Goal: Task Accomplishment & Management: Use online tool/utility

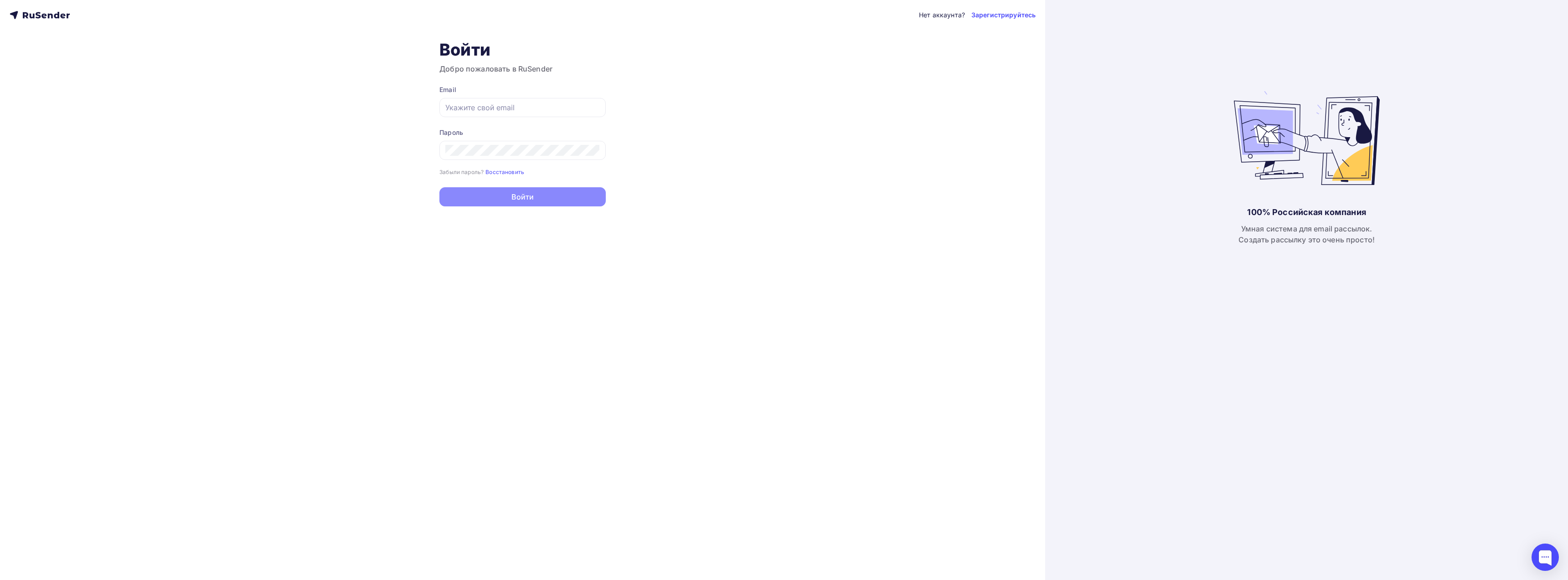
type input "[EMAIL_ADDRESS][DOMAIN_NAME]"
click at [504, 200] on button "Войти" at bounding box center [522, 197] width 167 height 19
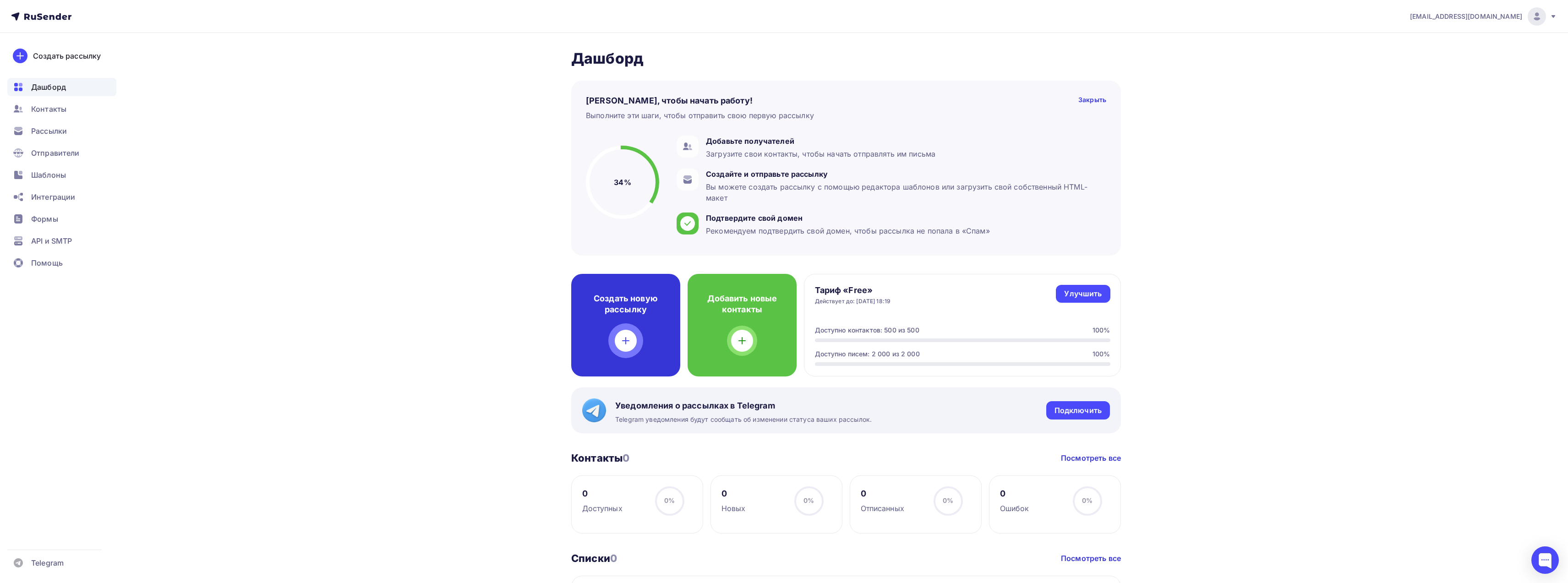
click at [614, 324] on div "Создать новую рассылку" at bounding box center [626, 325] width 109 height 102
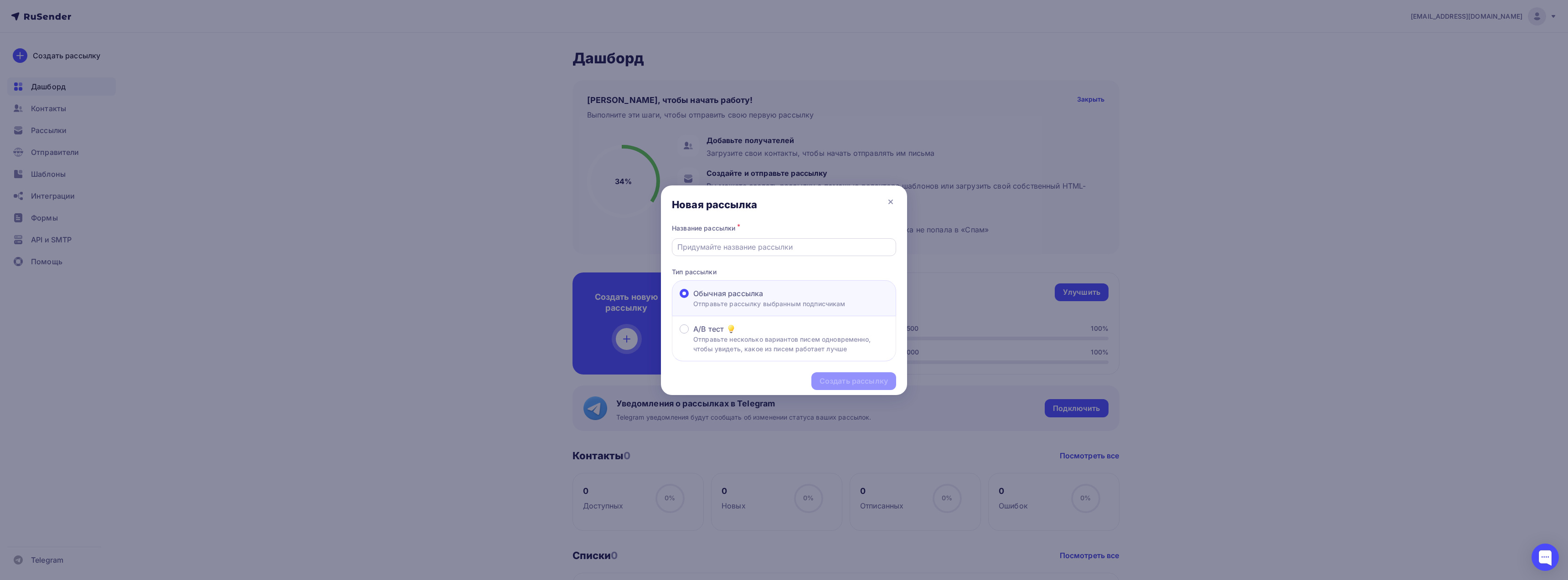
click at [700, 247] on input "text" at bounding box center [784, 247] width 214 height 11
type input "test1"
click at [734, 343] on p "Отправьте несколько вариантов писем одновременно, чтобы увидеть, какое из писем…" at bounding box center [791, 344] width 195 height 19
click at [693, 335] on input "A/B тест Отправьте несколько вариантов писем одновременно, чтобы увидеть, какое…" at bounding box center [693, 335] width 0 height 0
click at [853, 384] on div "Создать рассылку" at bounding box center [854, 381] width 69 height 11
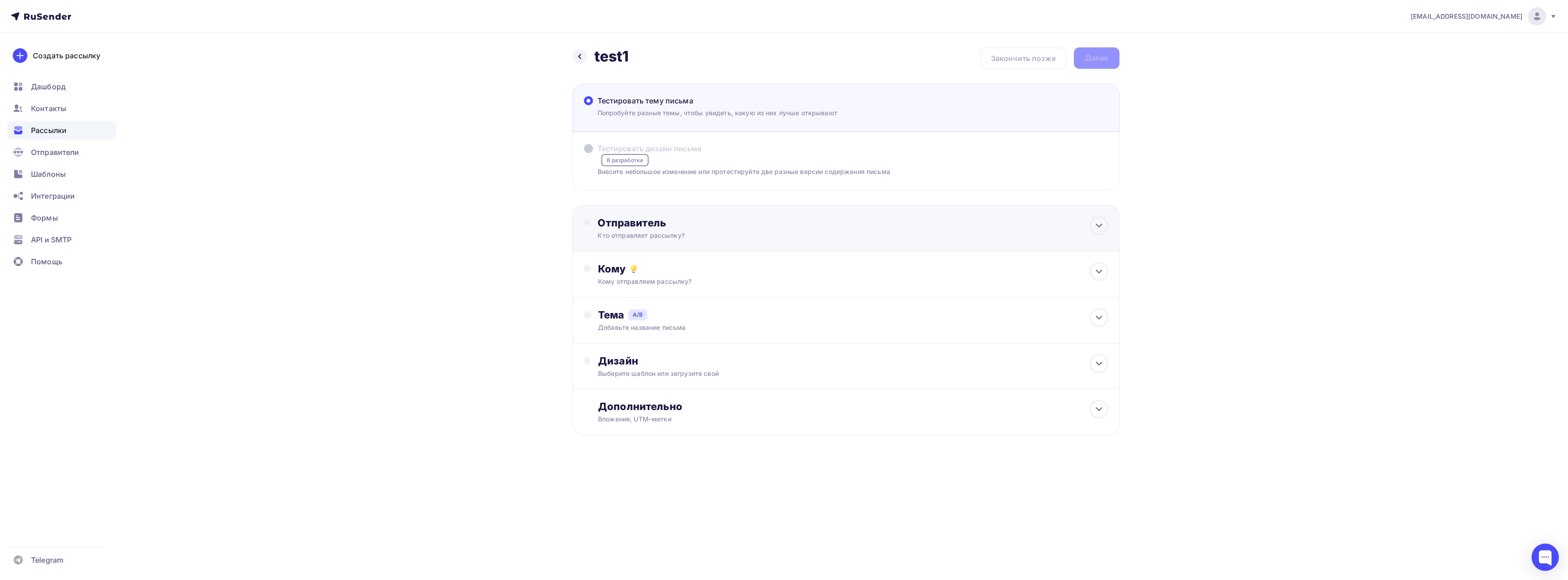
click at [685, 229] on div "Отправитель Кто отправляет рассылку? Email * [EMAIL_ADDRESS][DOMAIN_NAME] [EMAI…" at bounding box center [696, 228] width 198 height 24
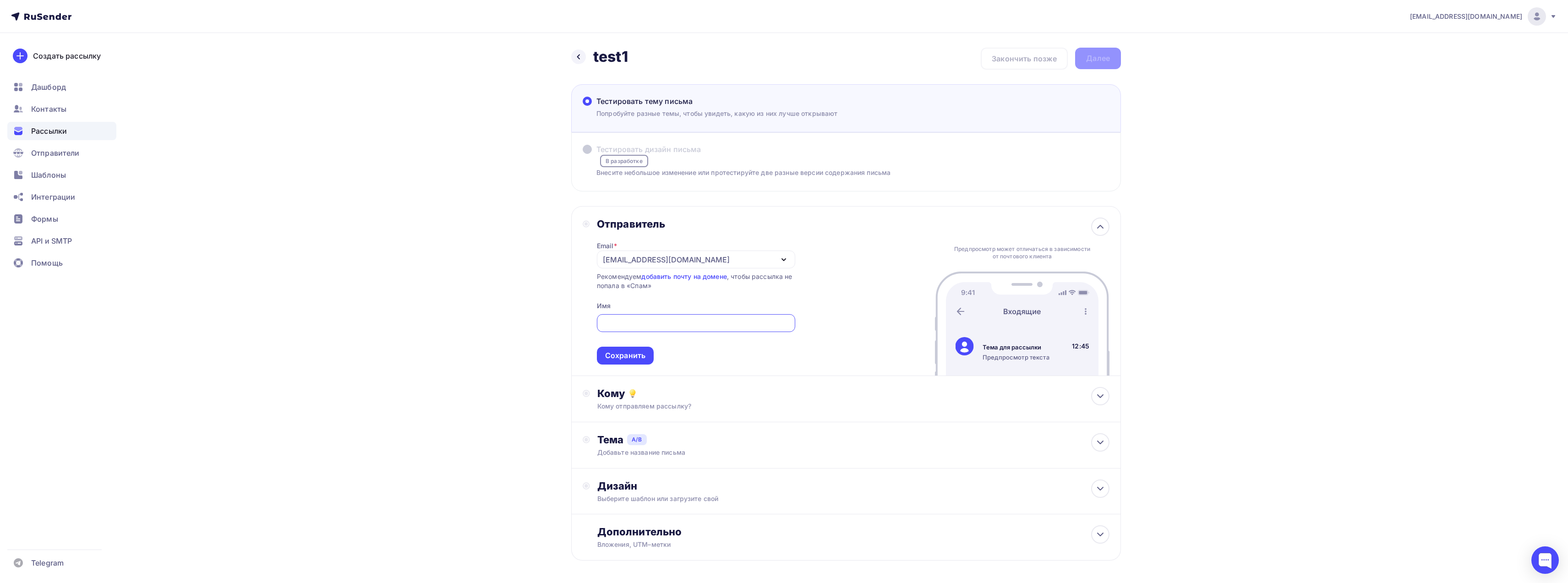
click at [749, 260] on div "[EMAIL_ADDRESS][DOMAIN_NAME]" at bounding box center [696, 260] width 199 height 18
click at [673, 286] on div "[EMAIL_ADDRESS][DOMAIN_NAME]" at bounding box center [672, 286] width 128 height 11
click at [654, 323] on input "Тестировать тему письма [PERSON_NAME] разные темы, чтобы увидеть, какую из них …" at bounding box center [696, 323] width 188 height 11
type input "BYBIT"
click at [612, 360] on div "Сохранить" at bounding box center [625, 355] width 41 height 11
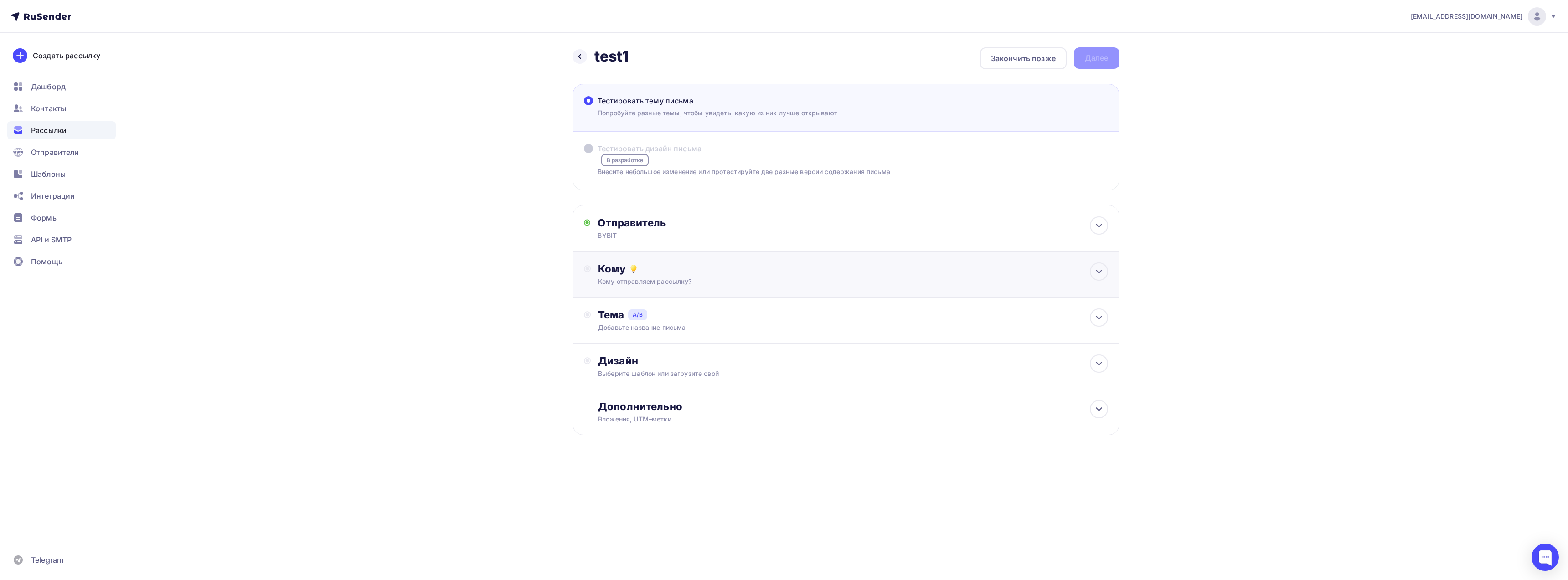
click at [681, 273] on div "Кому" at bounding box center [853, 269] width 509 height 13
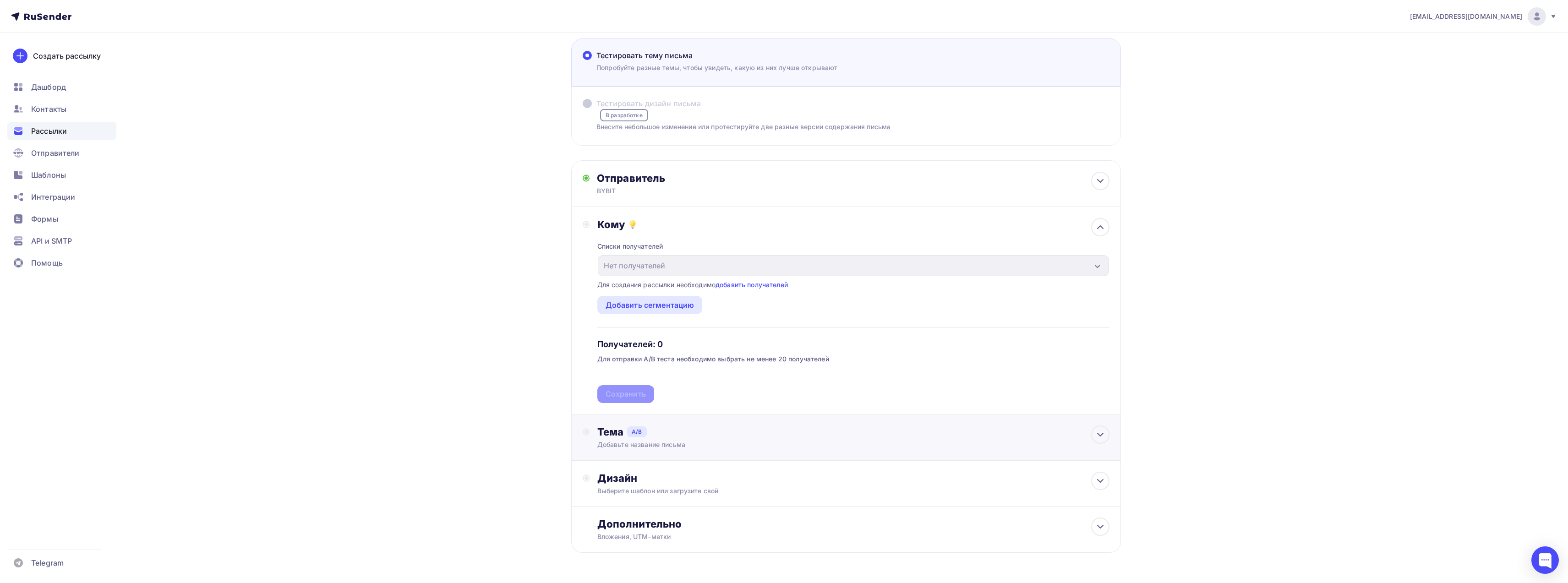
scroll to position [76, 0]
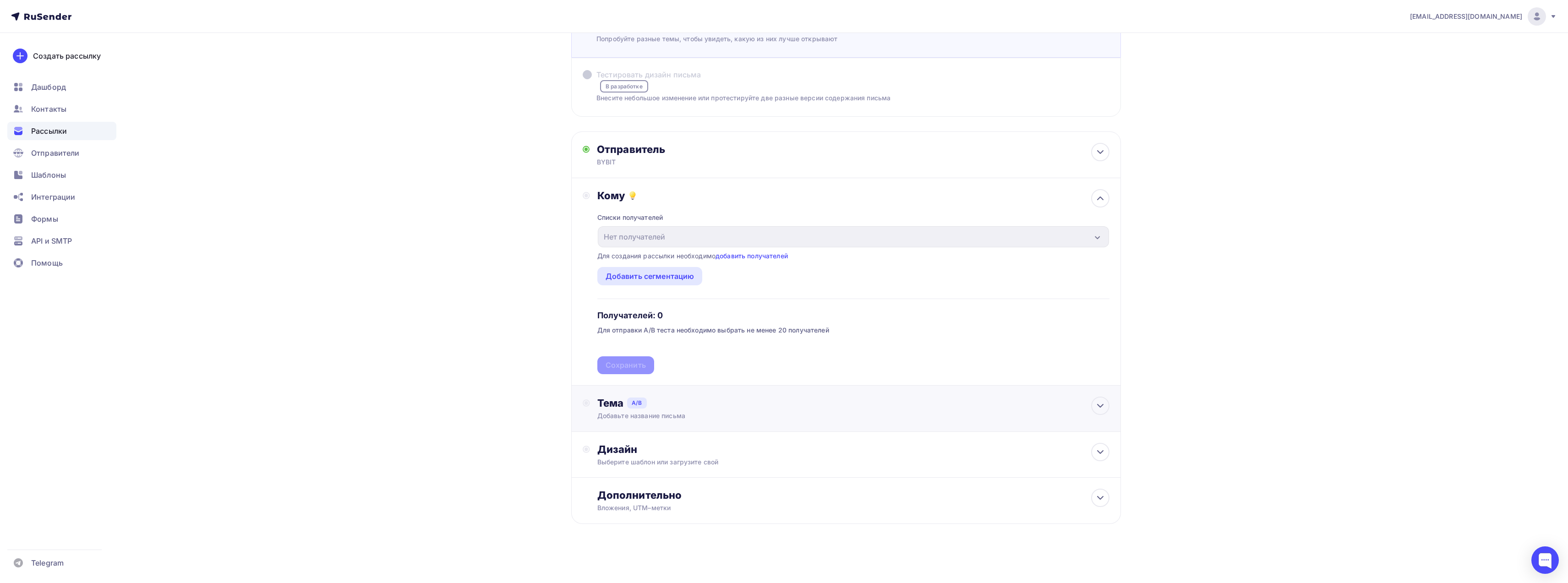
click at [681, 414] on div "Добавьте название письма" at bounding box center [828, 415] width 461 height 9
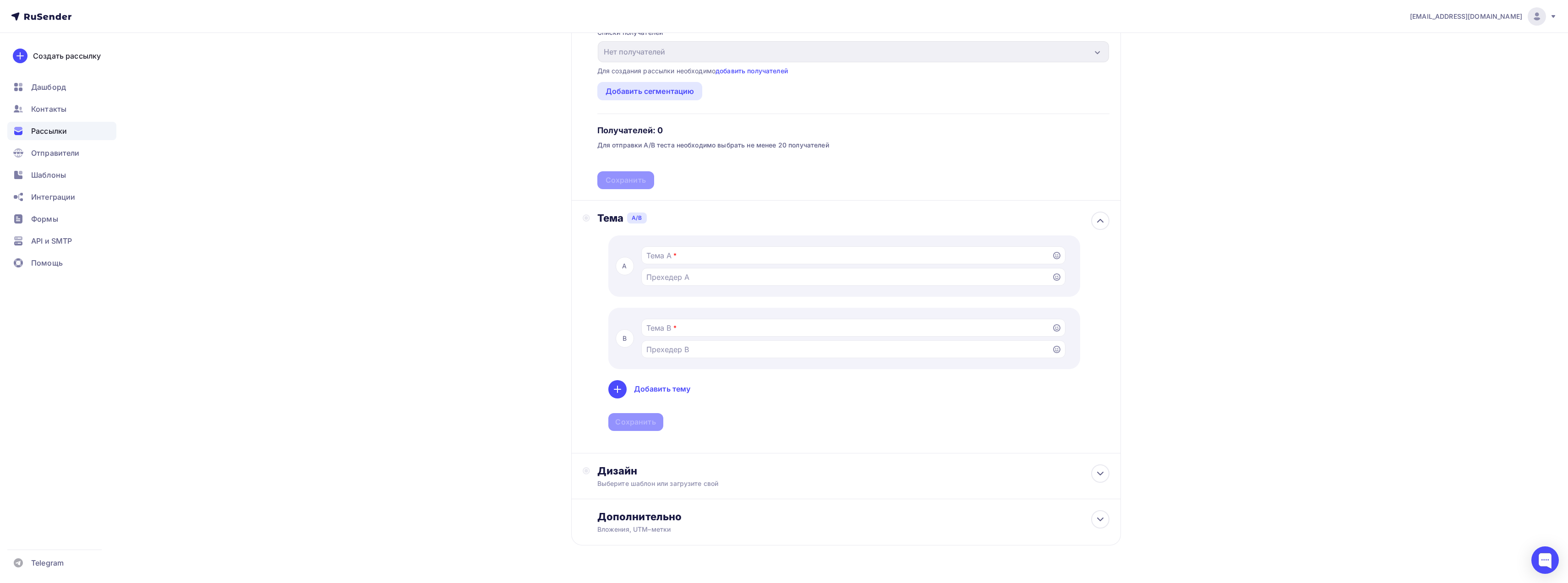
scroll to position [285, 0]
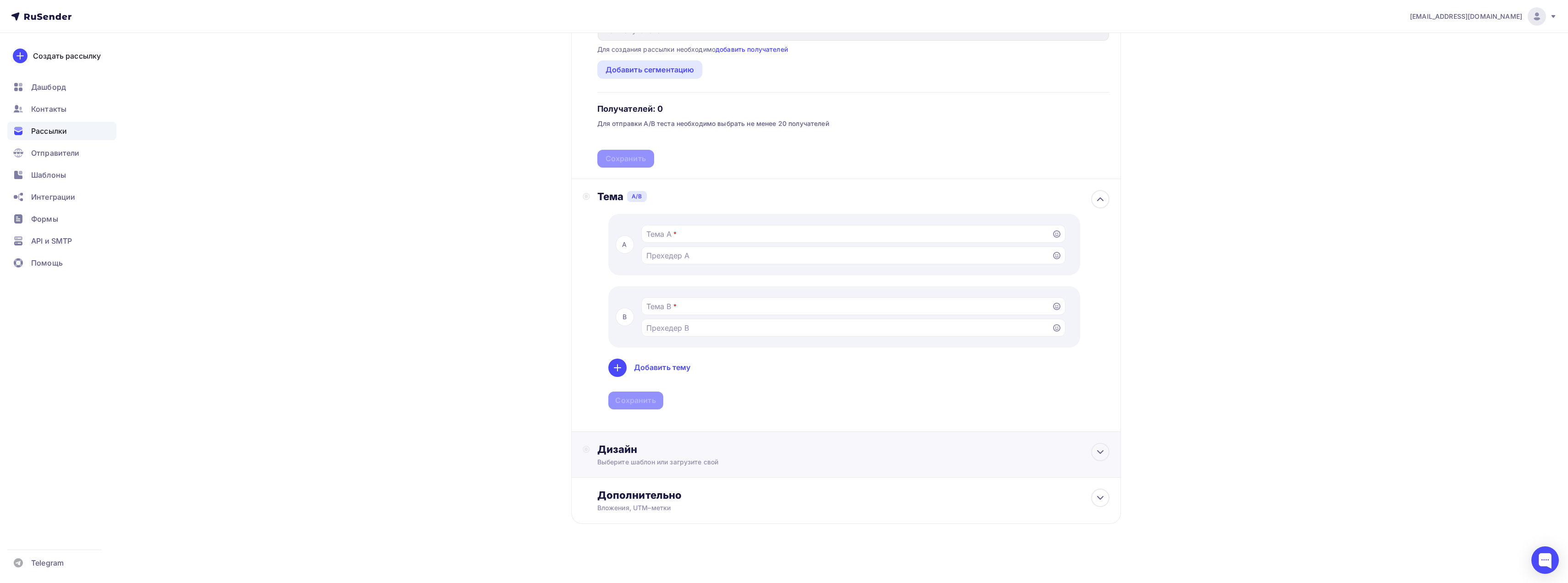
click at [674, 456] on div "Дизайн Выберите шаблон или загрузите свой" at bounding box center [854, 455] width 512 height 24
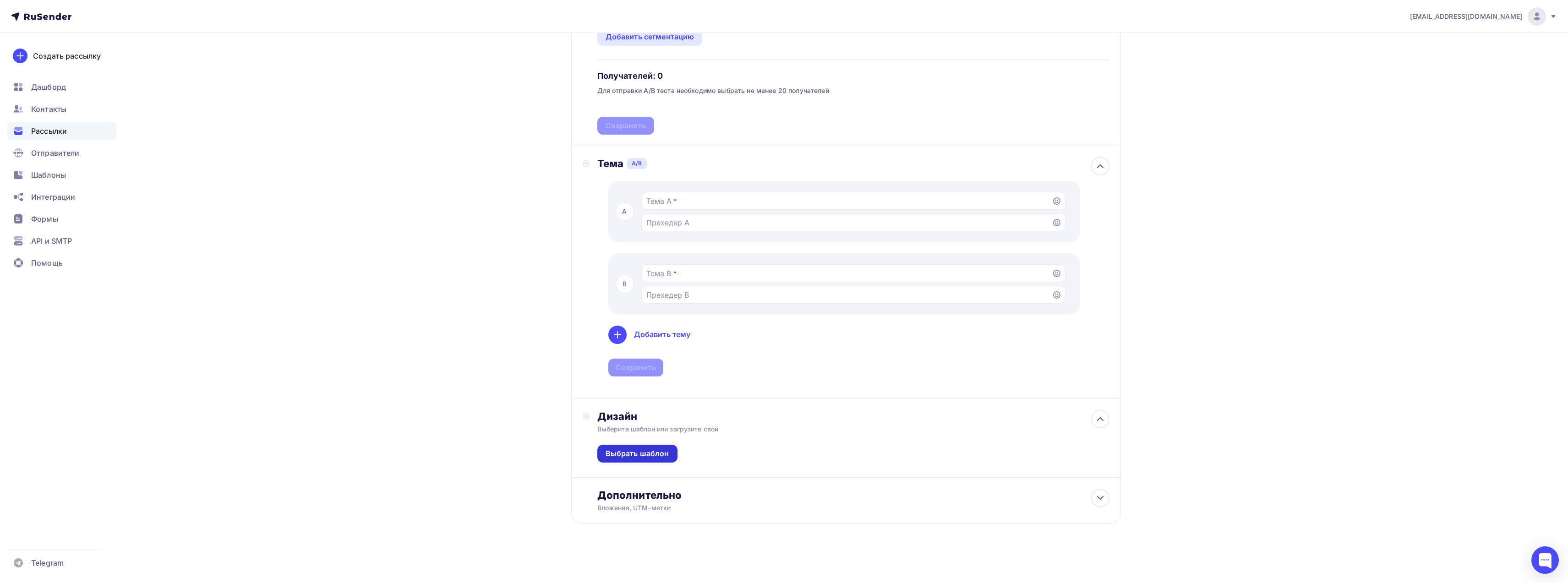
click at [649, 457] on div "Выбрать шаблон" at bounding box center [637, 453] width 64 height 11
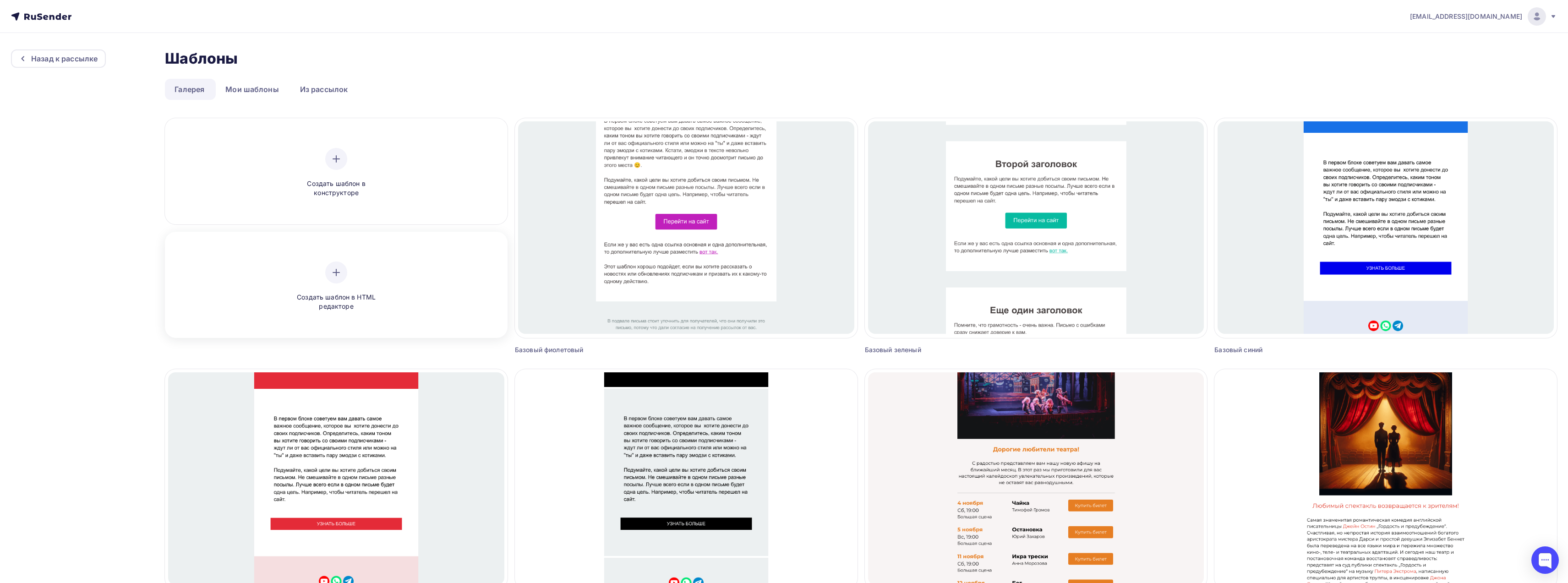
click at [328, 278] on div at bounding box center [336, 273] width 22 height 22
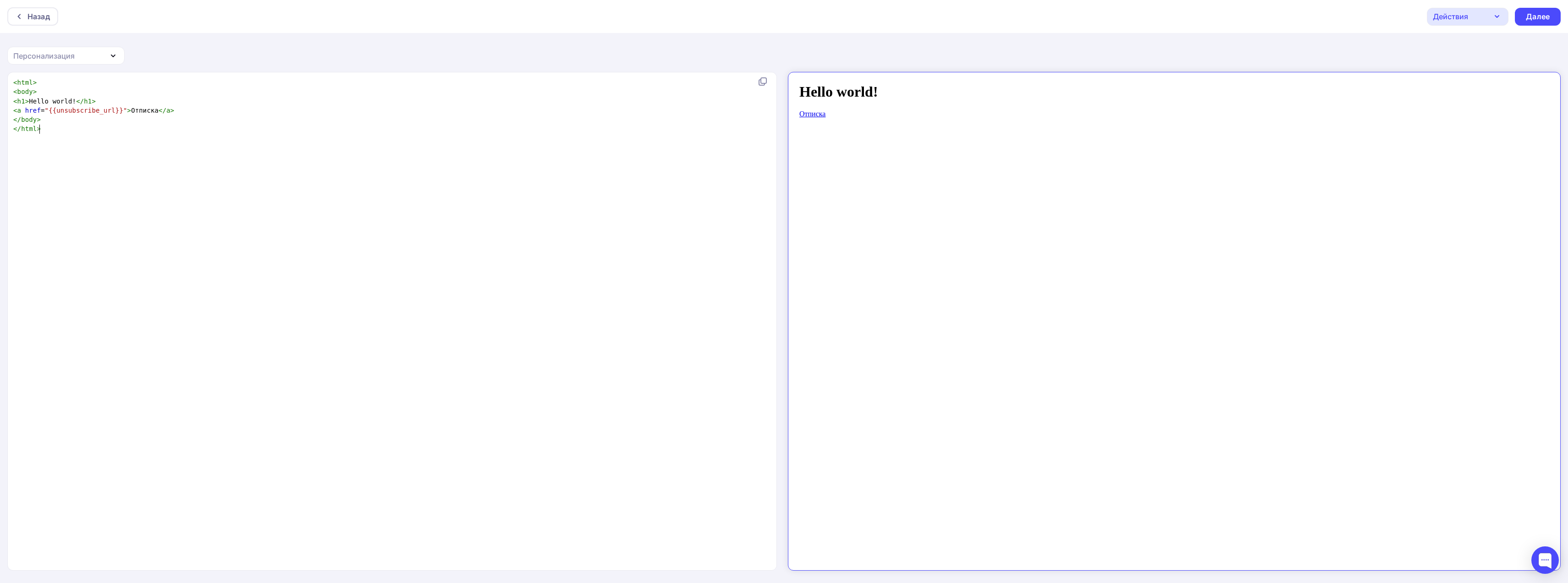
scroll to position [1, 0]
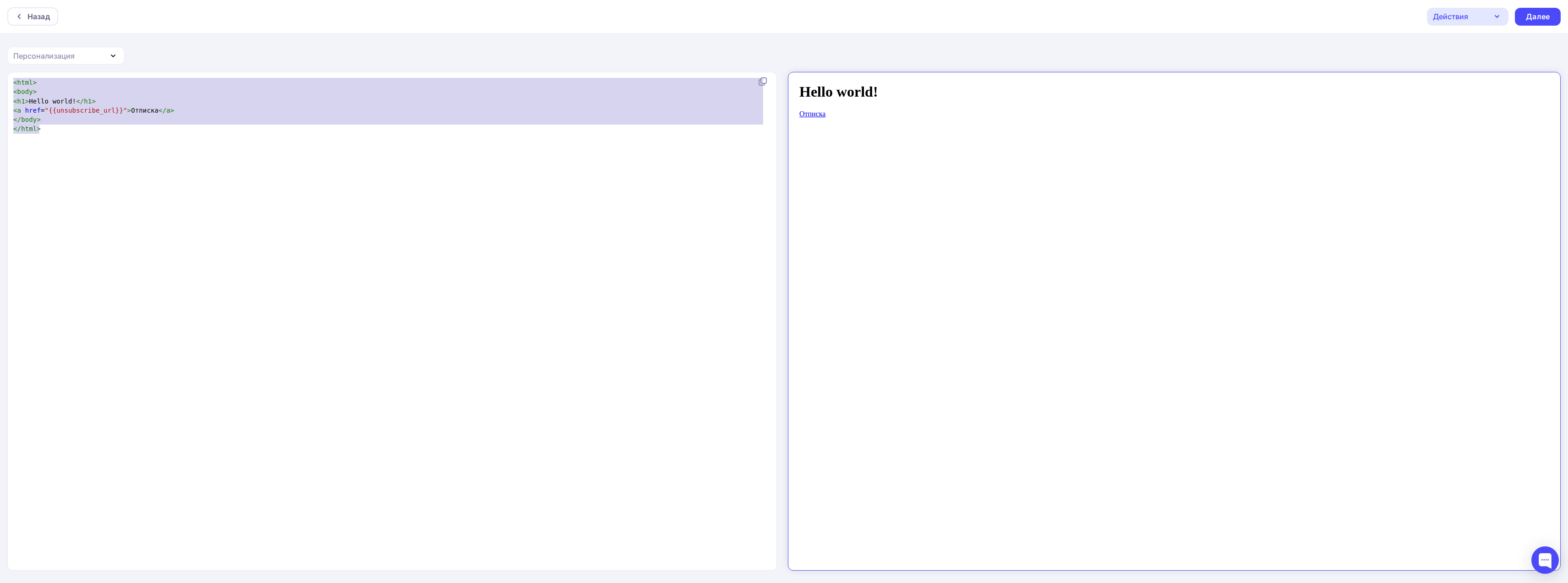
type textarea "<html> <body> <h1>Hello world!</h1> <a href="{{unsubscribe_url}}">Отписка</a> <…"
drag, startPoint x: 75, startPoint y: 159, endPoint x: 0, endPoint y: 75, distance: 112.6
click at [0, 75] on div "<html> <body> <h1>Hello world!</h1> <a href="{{unsubscribe_url}}">Отписка</a> <…" at bounding box center [784, 328] width 1568 height 512
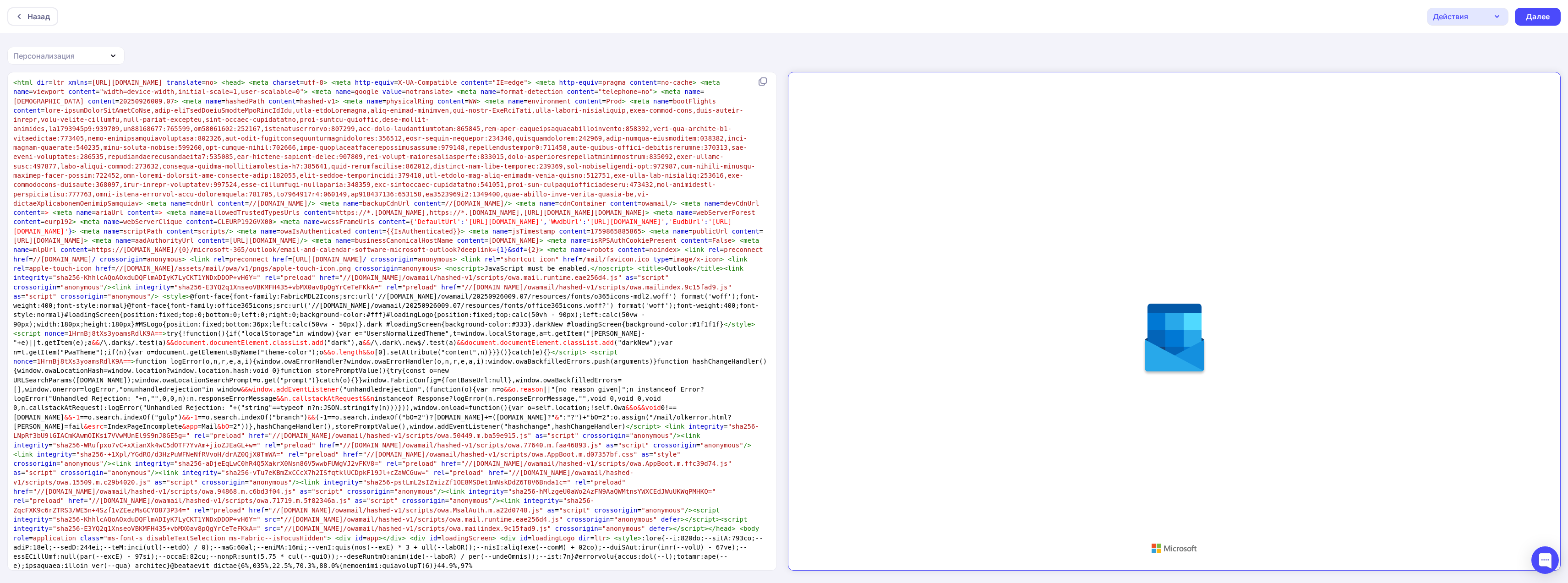
scroll to position [0, 0]
click at [112, 53] on icon "button" at bounding box center [112, 55] width 11 height 11
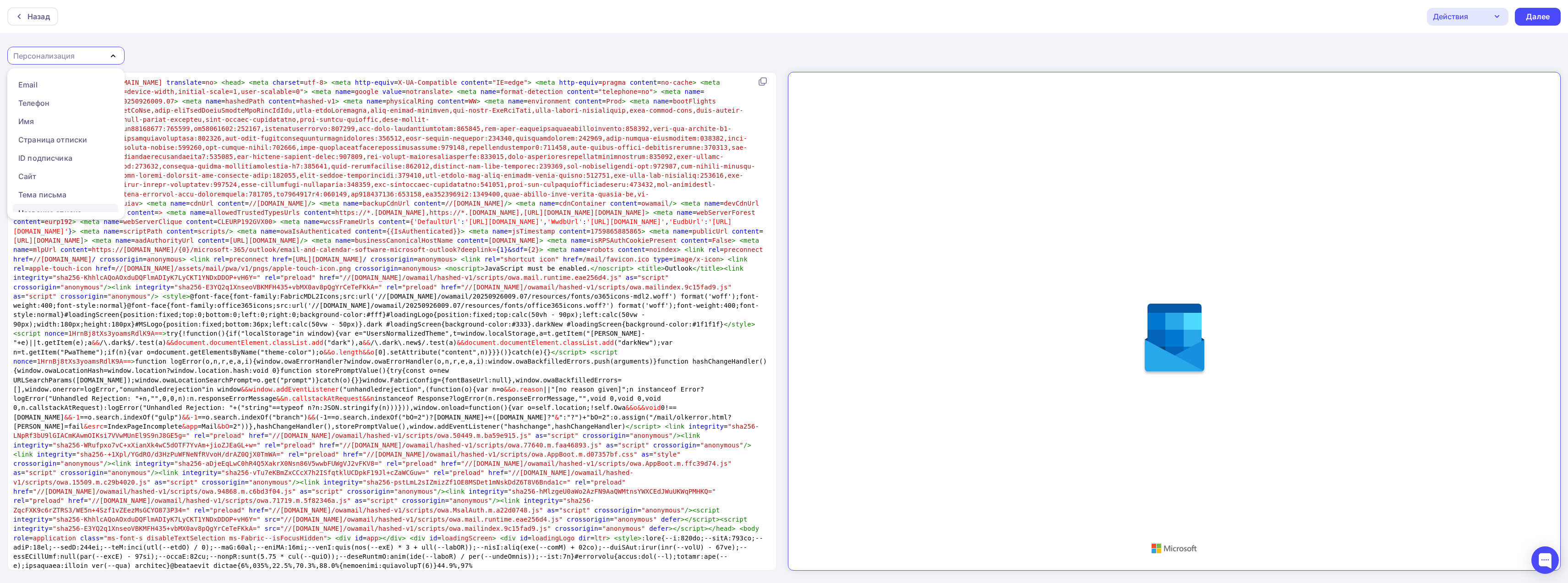
scroll to position [102, 0]
click at [115, 52] on icon "button" at bounding box center [112, 55] width 11 height 11
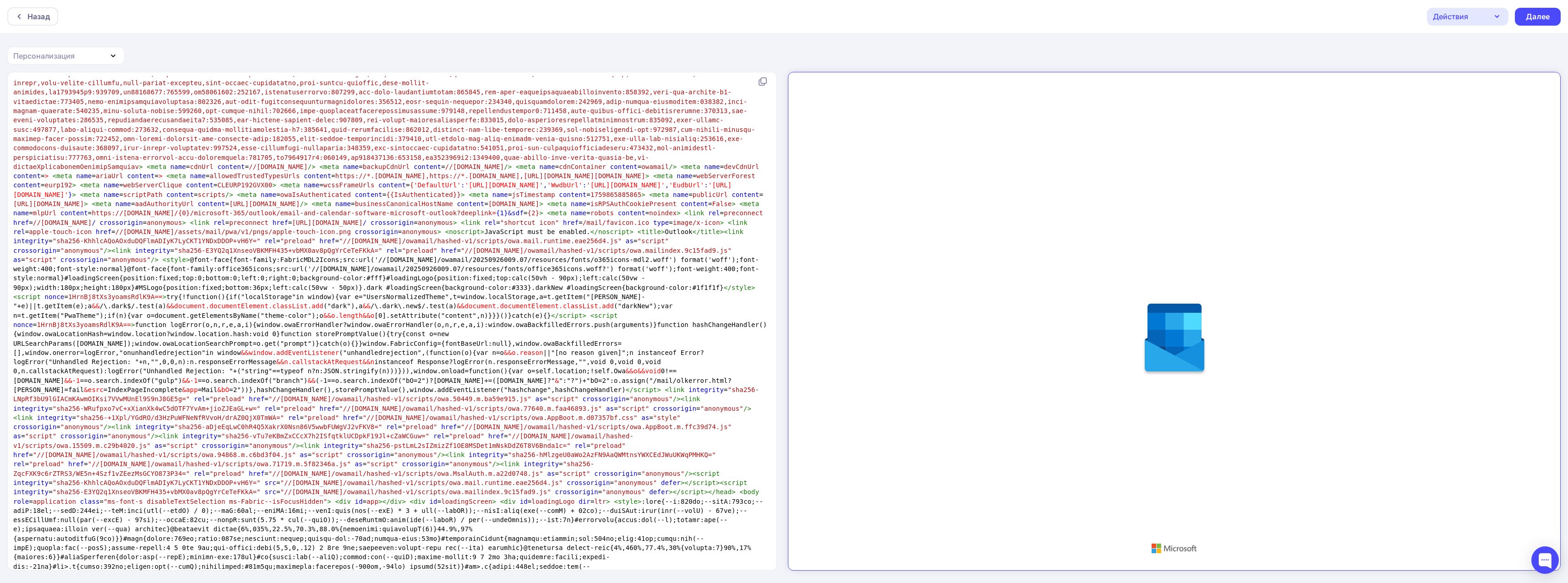
scroll to position [0, 0]
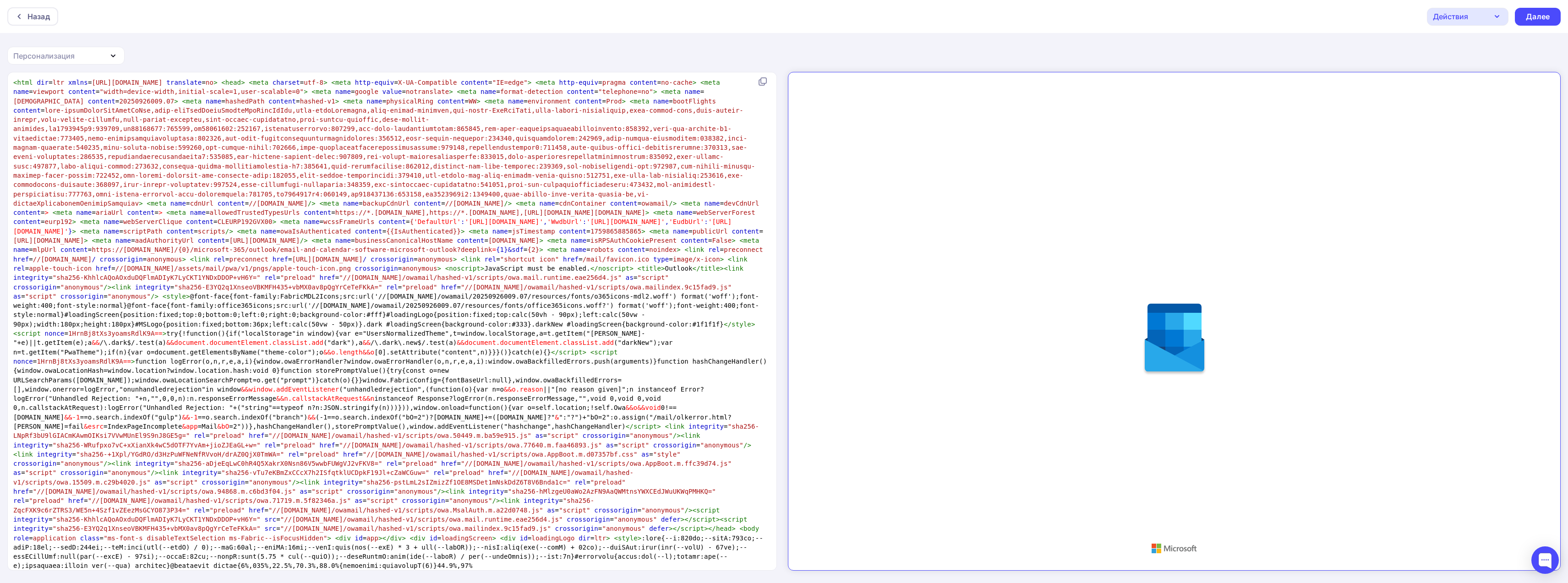
click at [1466, 15] on div "Действия" at bounding box center [1451, 16] width 36 height 11
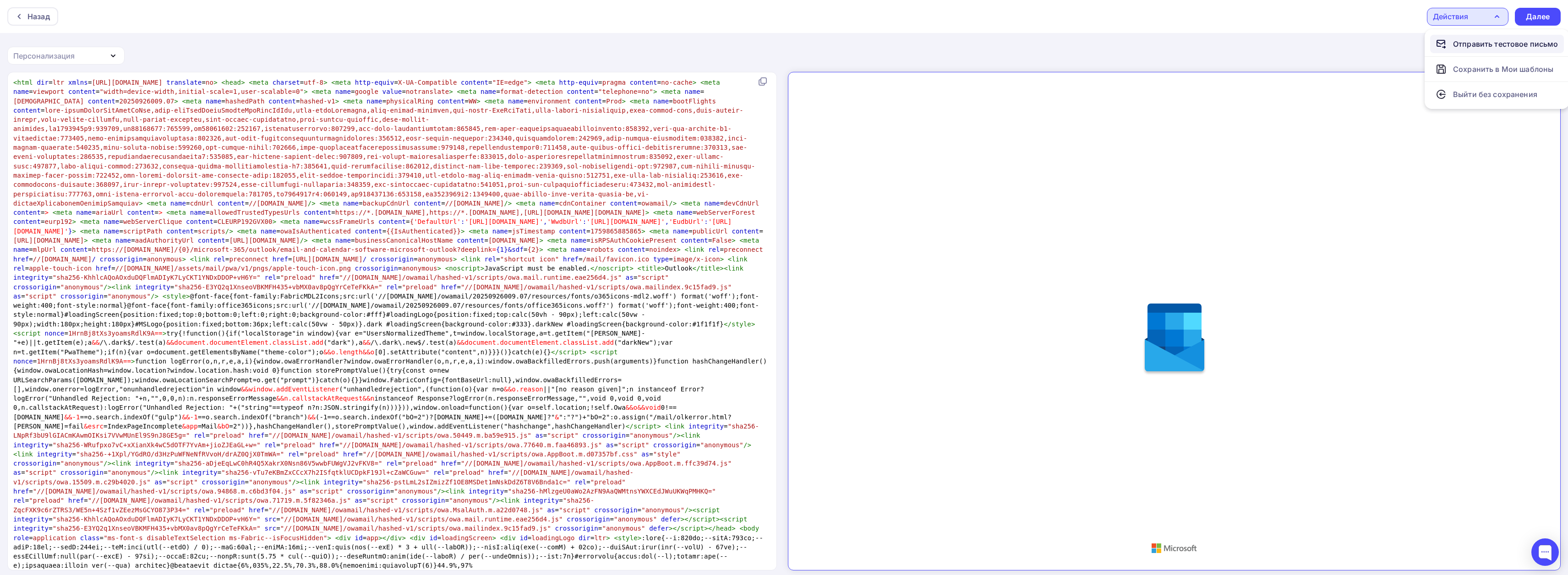
click at [1458, 44] on div "Отправить тестовое письмо" at bounding box center [1506, 44] width 105 height 11
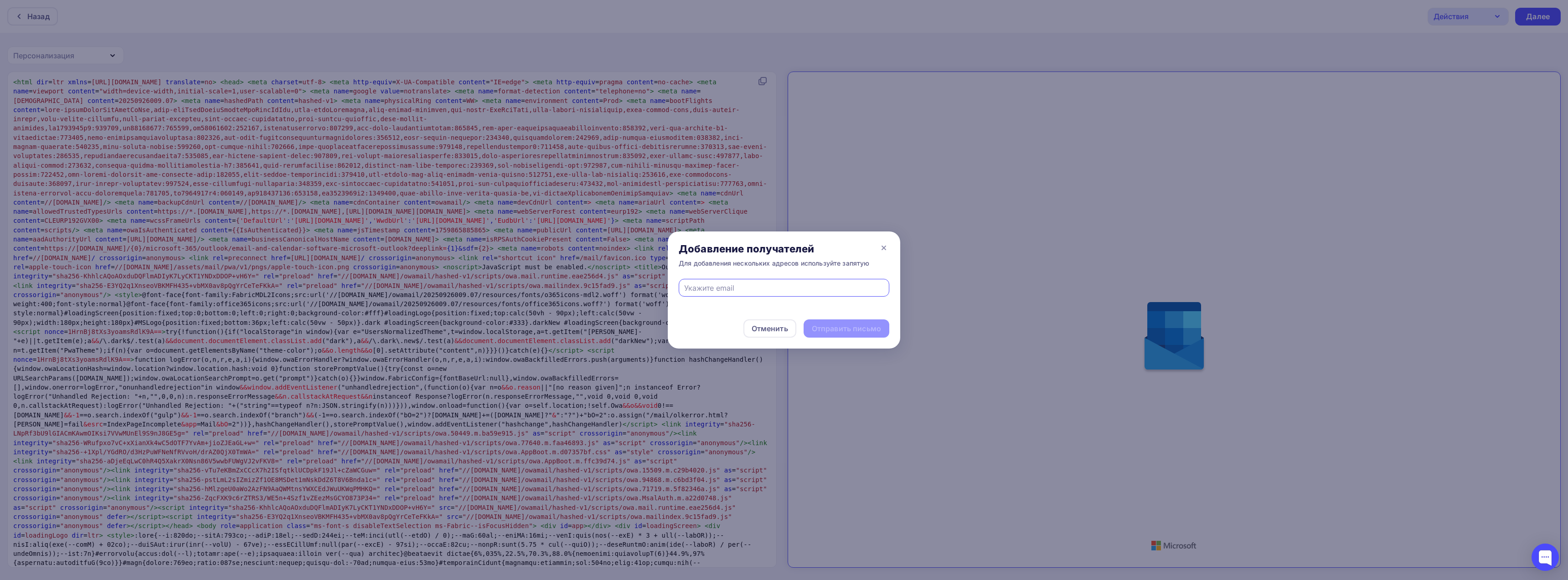
click at [748, 289] on input "text" at bounding box center [784, 288] width 200 height 11
paste input "[EMAIL_ADDRESS][DOMAIN_NAME]"
type input "[EMAIL_ADDRESS][DOMAIN_NAME]"
click at [827, 331] on div "Отправить письмо" at bounding box center [846, 328] width 69 height 11
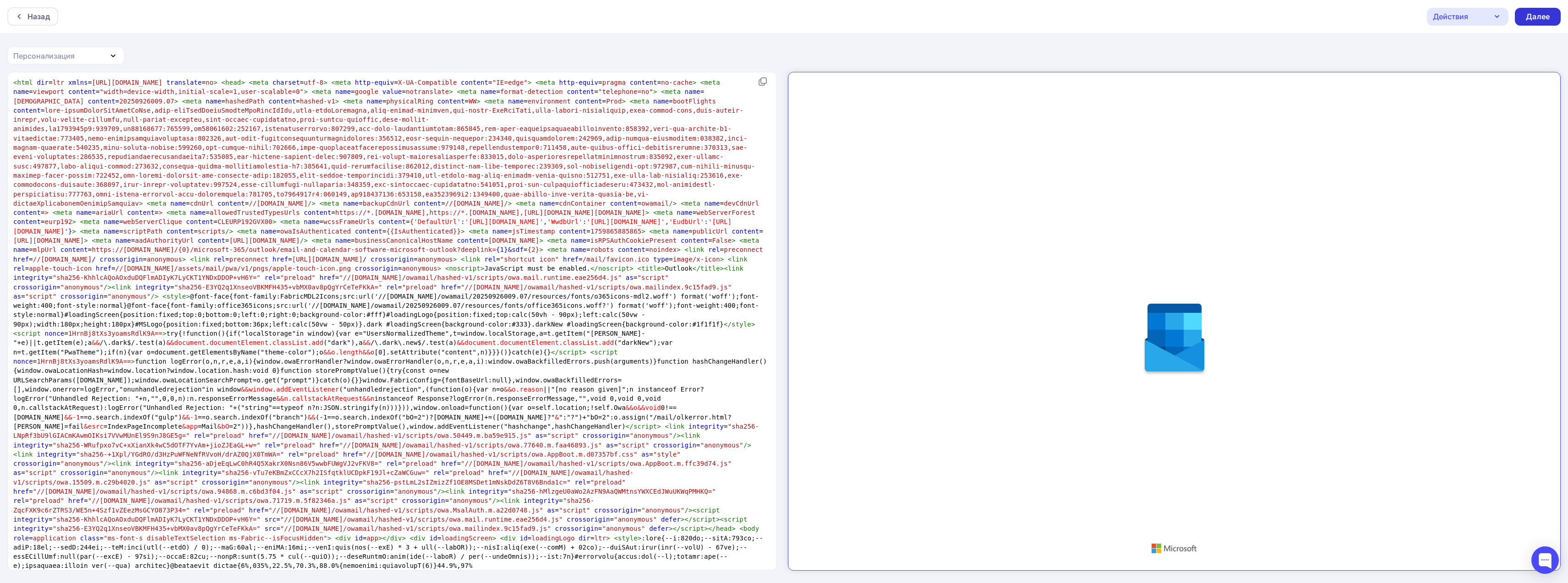
click at [1532, 16] on div "Далее" at bounding box center [1538, 17] width 24 height 11
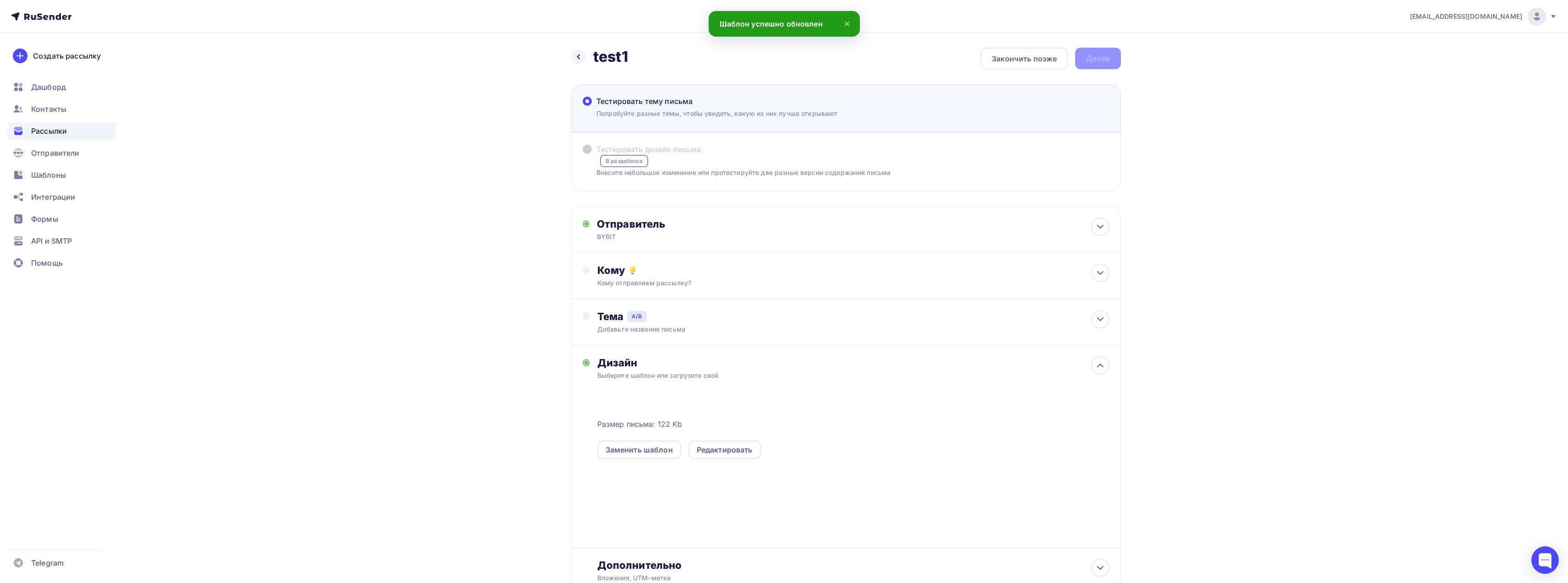
scroll to position [72, 0]
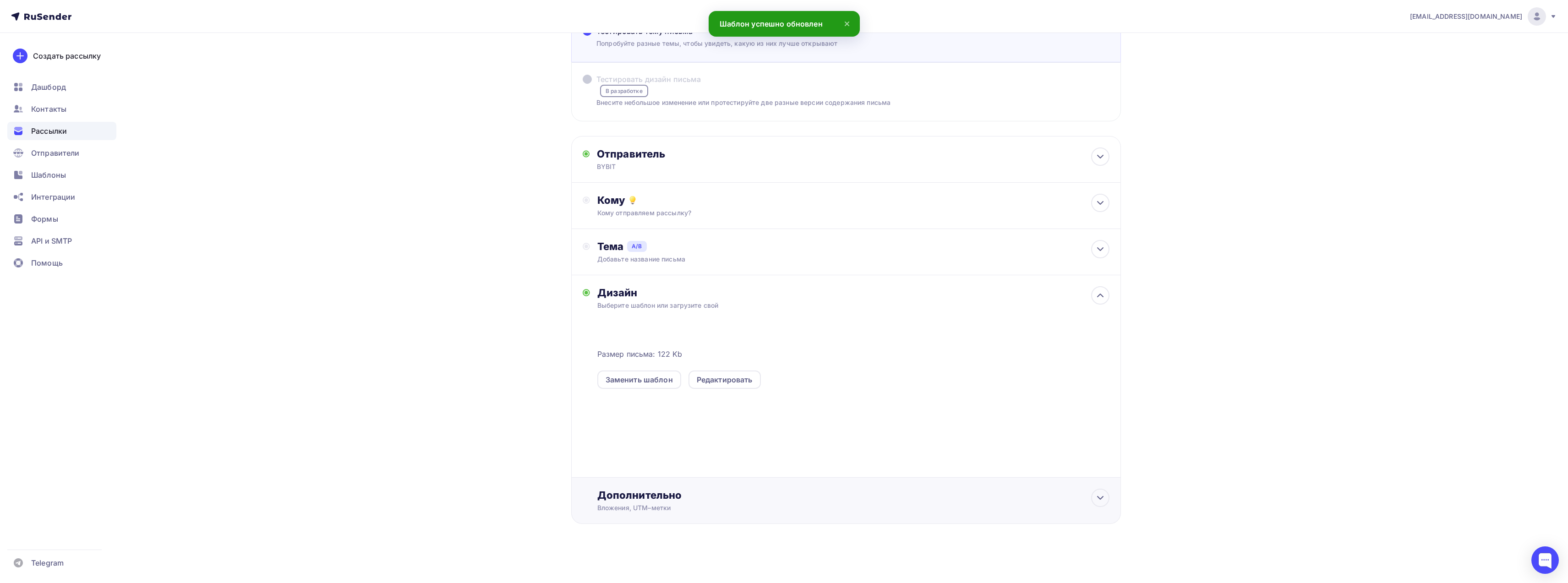
click at [711, 498] on div "Дополнительно" at bounding box center [854, 495] width 512 height 13
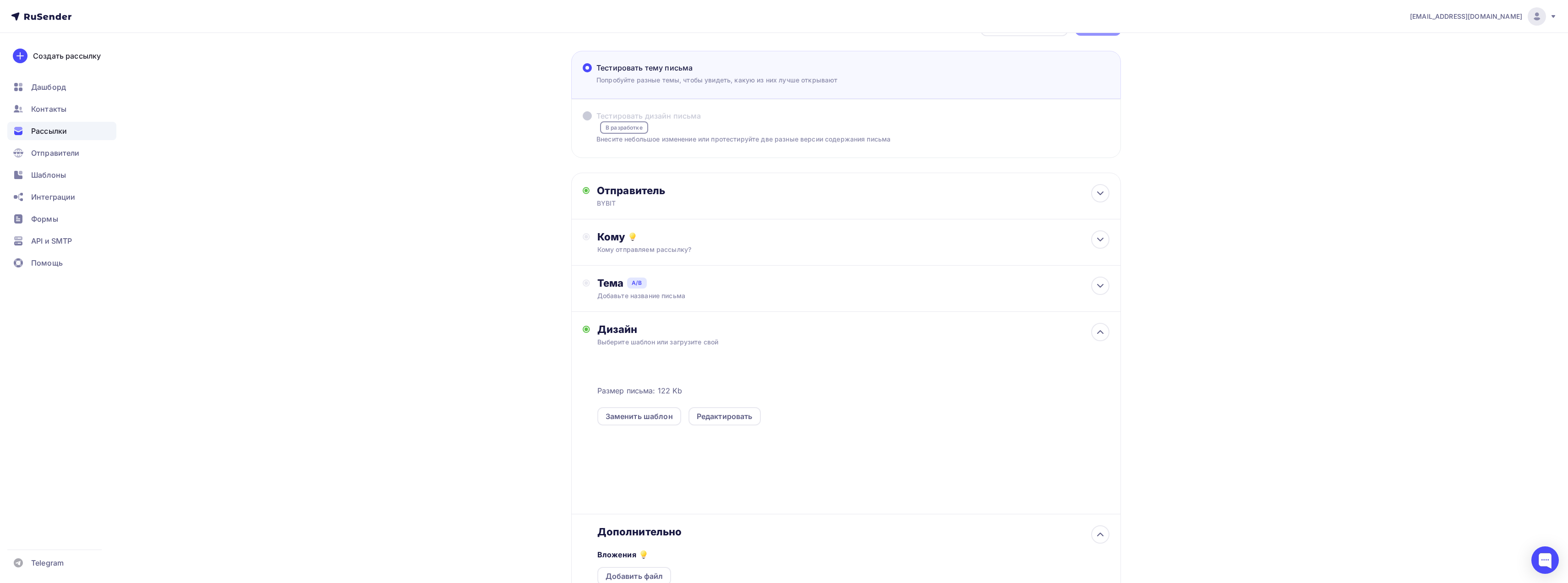
scroll to position [171, 0]
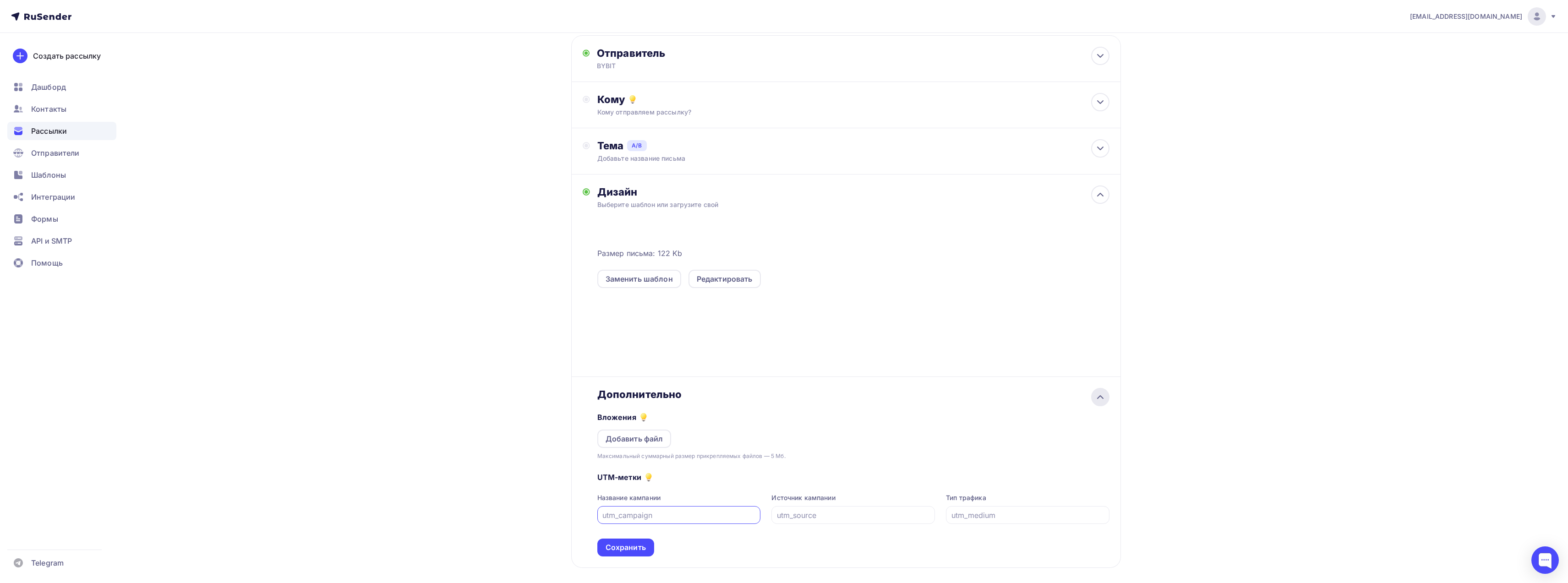
click at [1098, 397] on icon at bounding box center [1100, 397] width 11 height 11
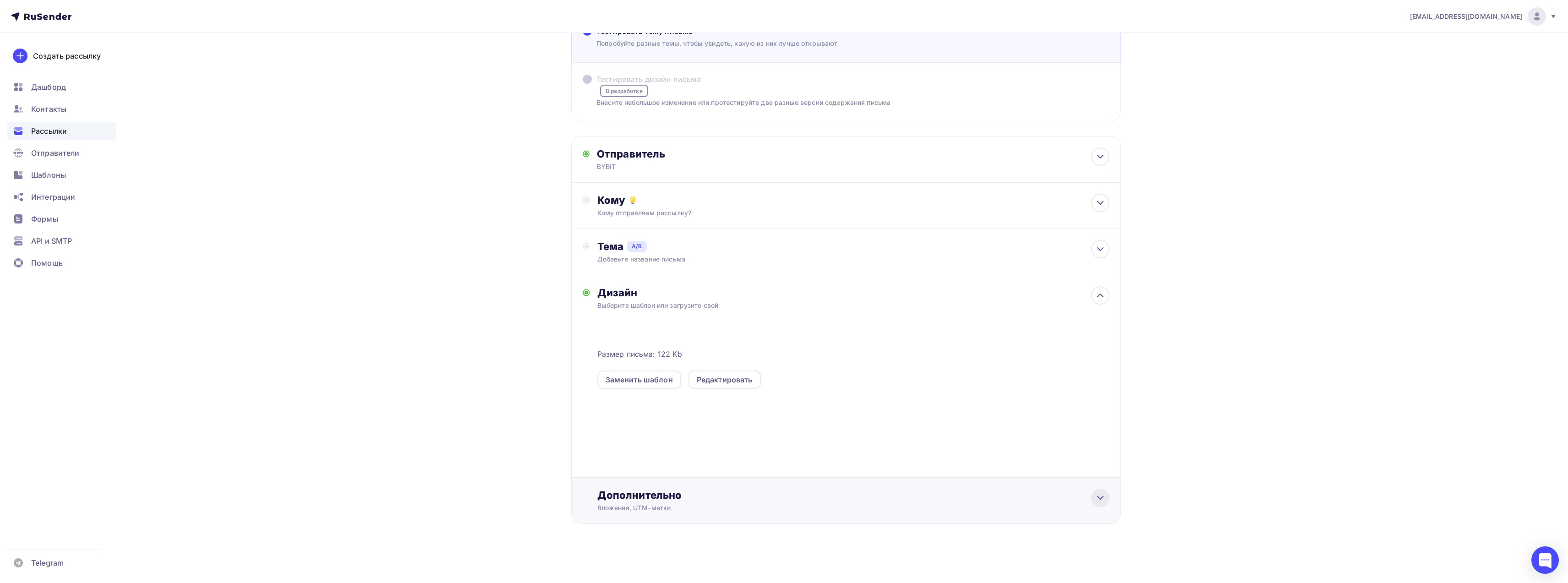
scroll to position [72, 0]
click at [714, 379] on div "Редактировать" at bounding box center [725, 379] width 56 height 11
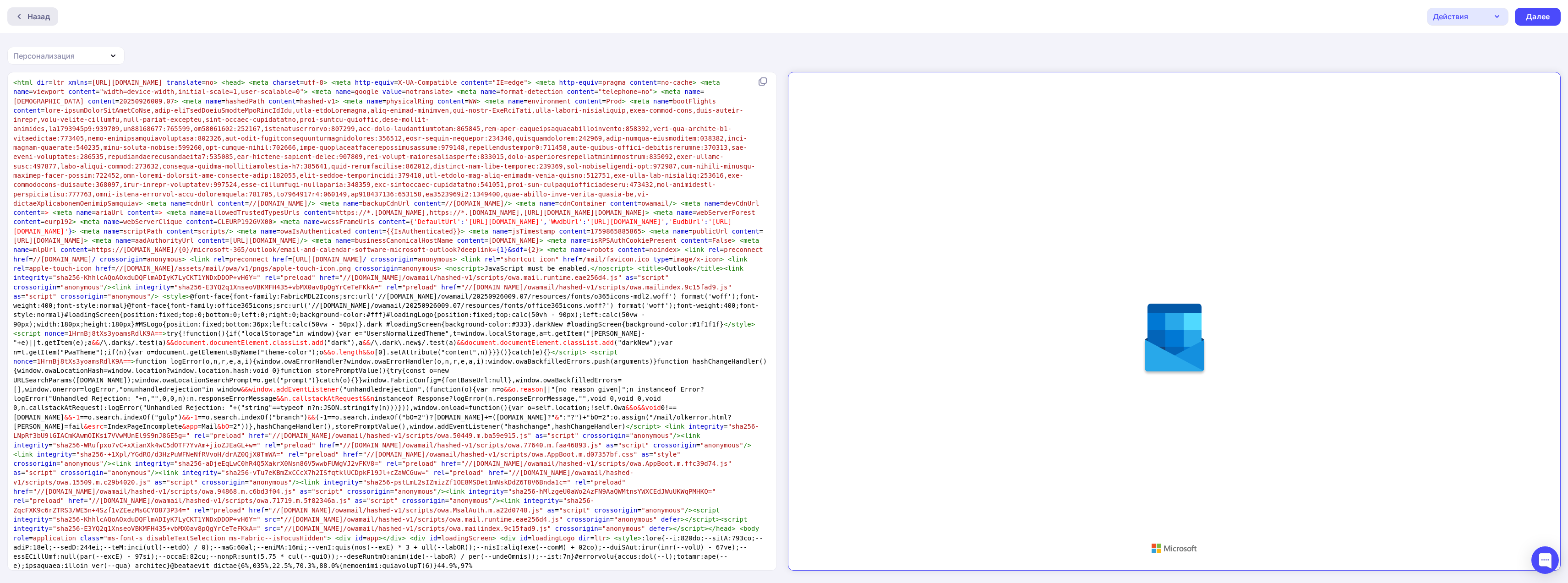
click at [36, 15] on div "Назад" at bounding box center [38, 16] width 22 height 11
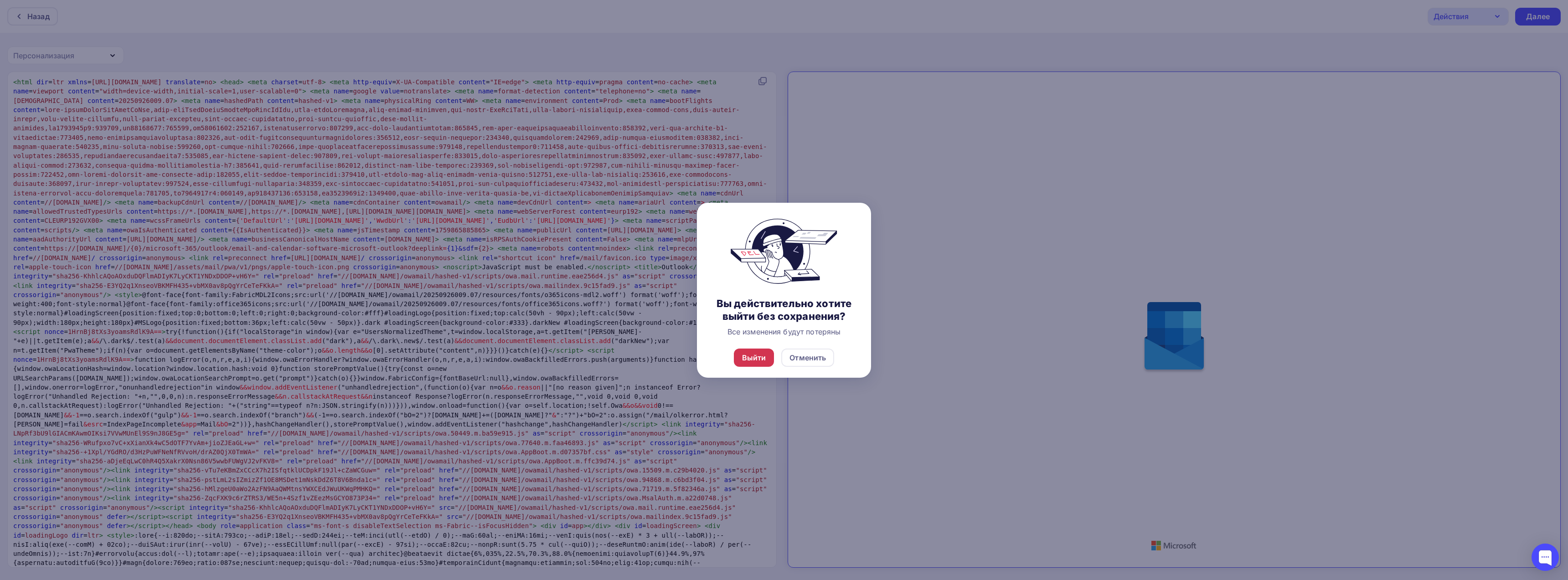
click at [755, 359] on div "Выйти" at bounding box center [753, 357] width 24 height 11
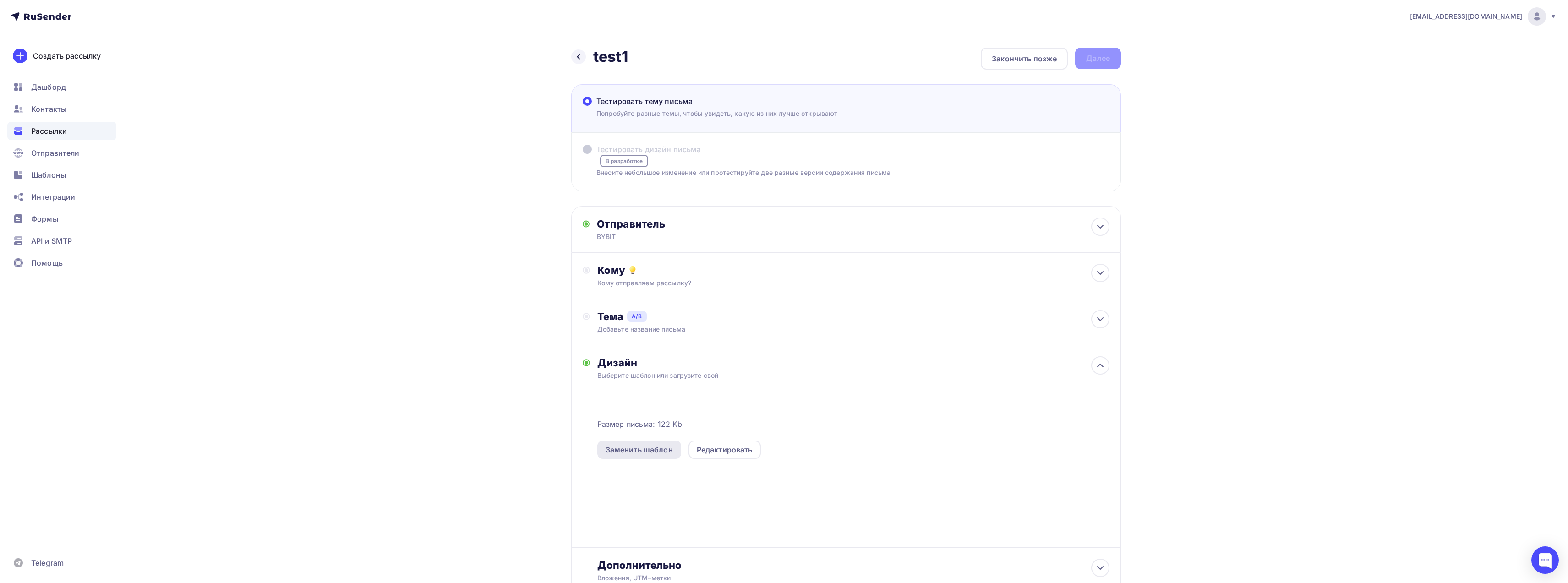
click at [642, 450] on div "Заменить шаблон" at bounding box center [639, 450] width 67 height 11
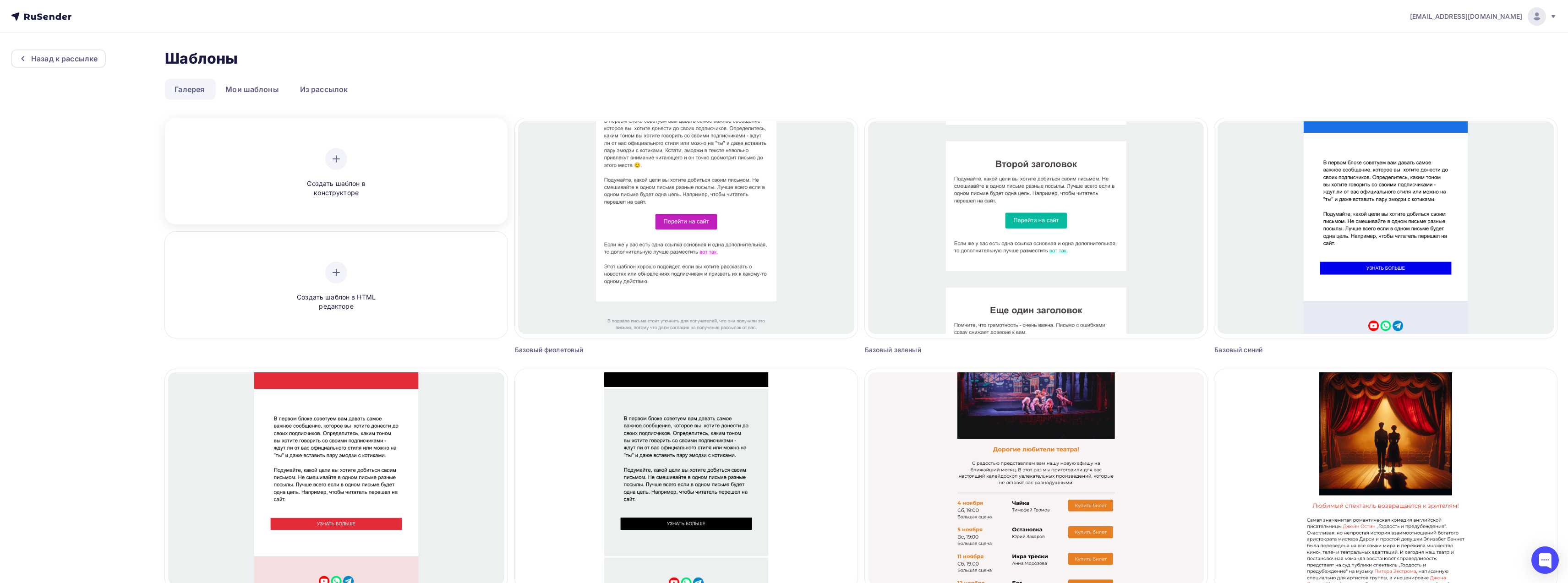
click at [346, 160] on div at bounding box center [336, 159] width 22 height 22
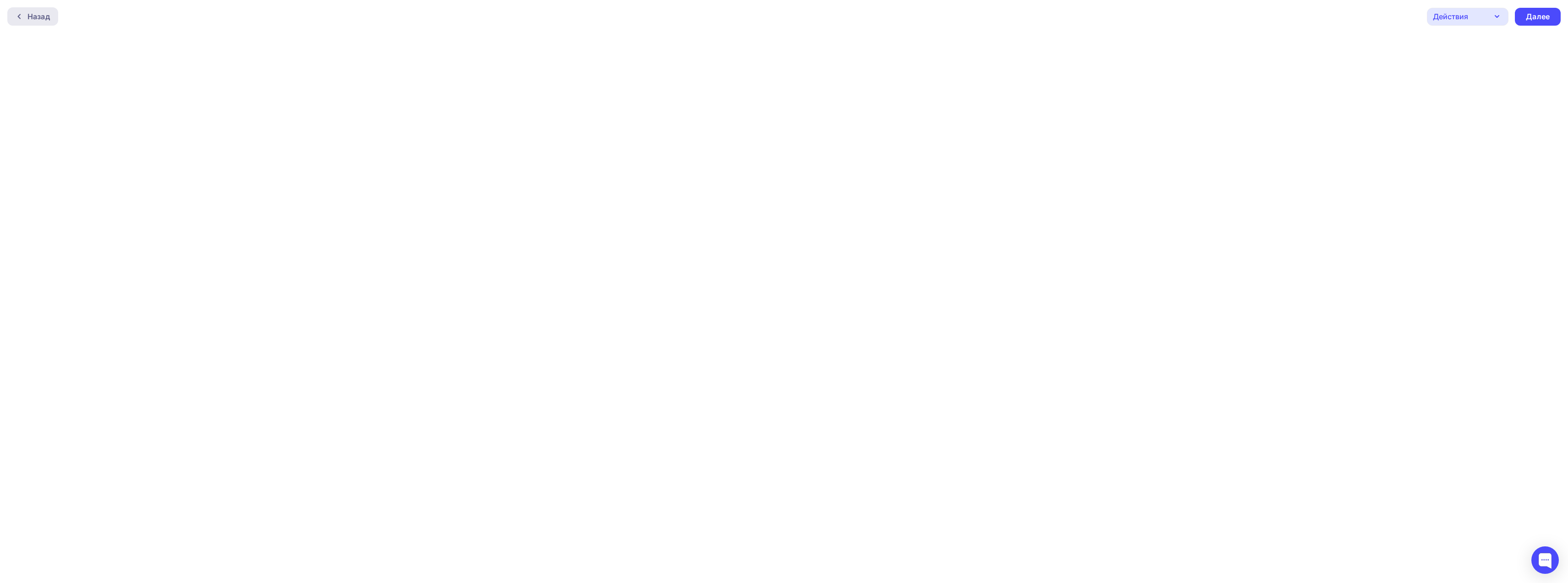
click at [30, 17] on div "Назад" at bounding box center [38, 16] width 22 height 11
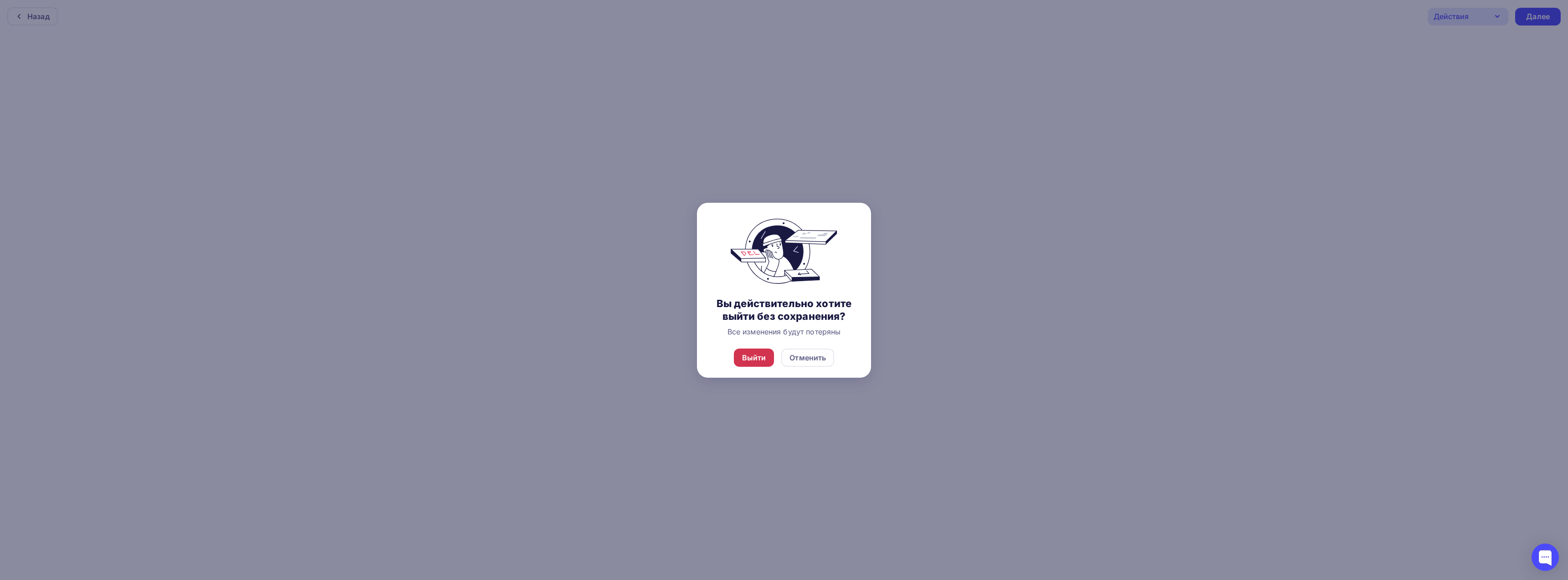
click at [766, 359] on div "Выйти" at bounding box center [754, 357] width 40 height 18
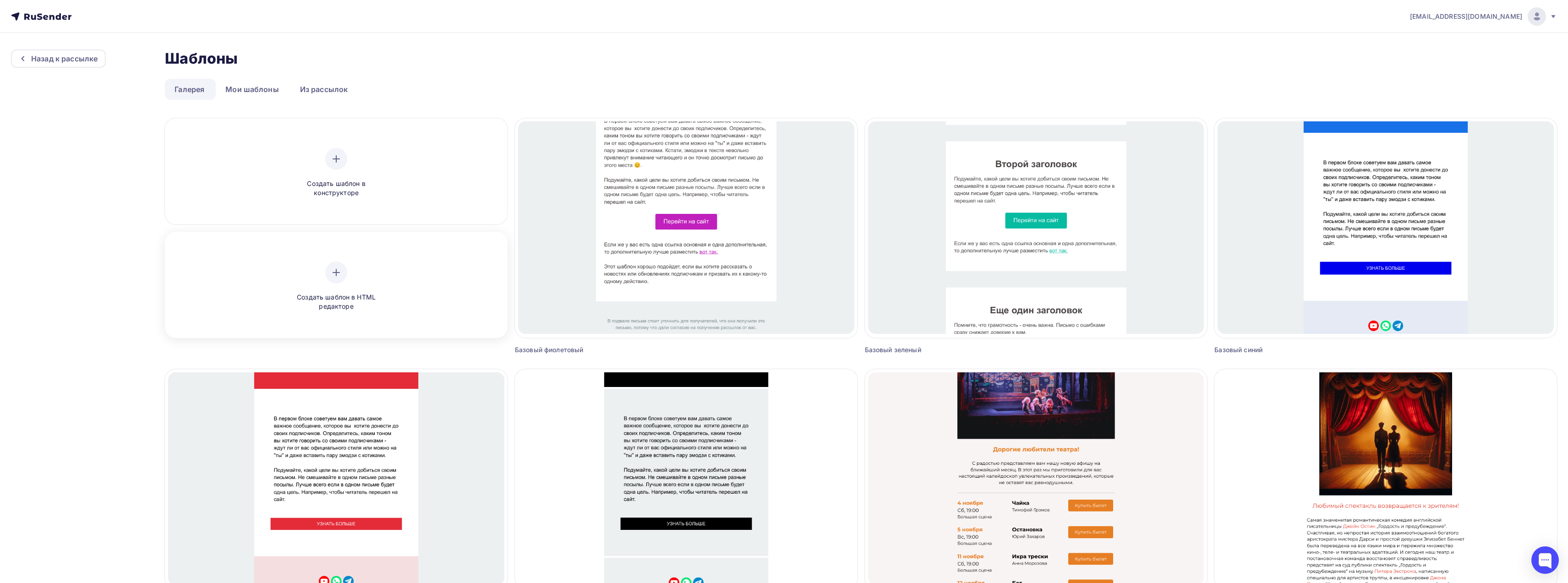
click at [351, 286] on div "Создать шаблон в HTML редакторе" at bounding box center [337, 286] width 87 height 50
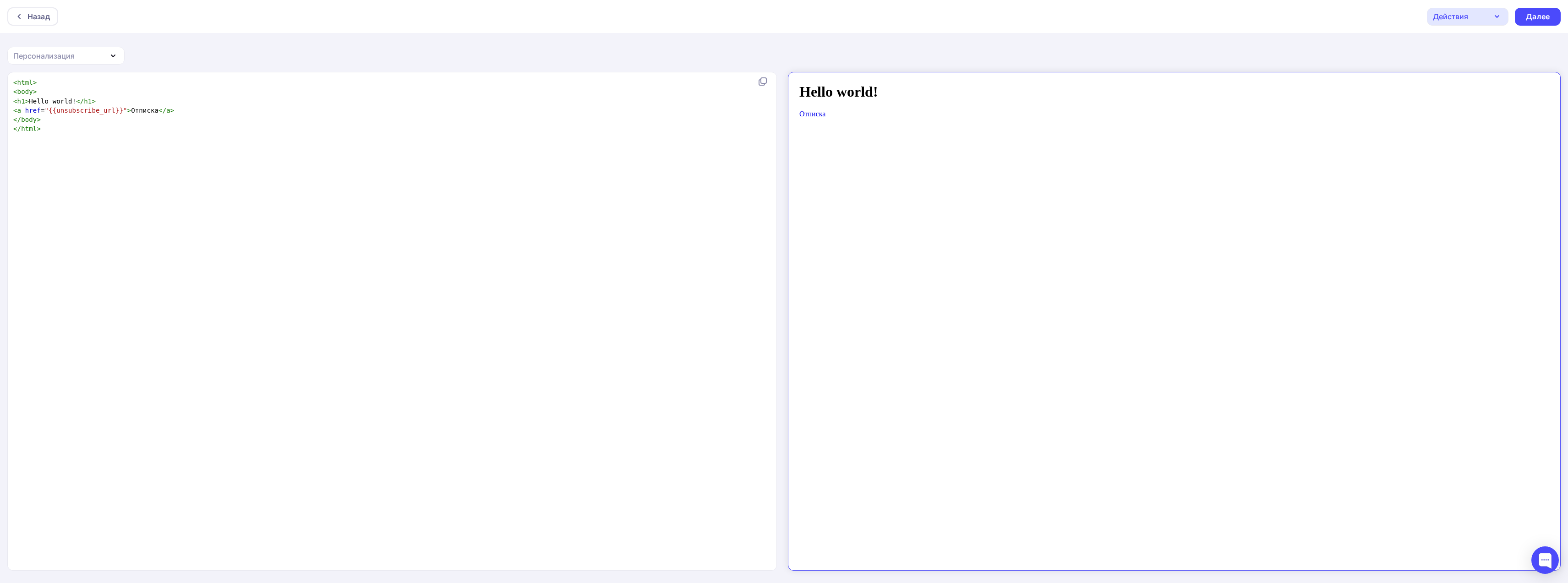
scroll to position [1, 0]
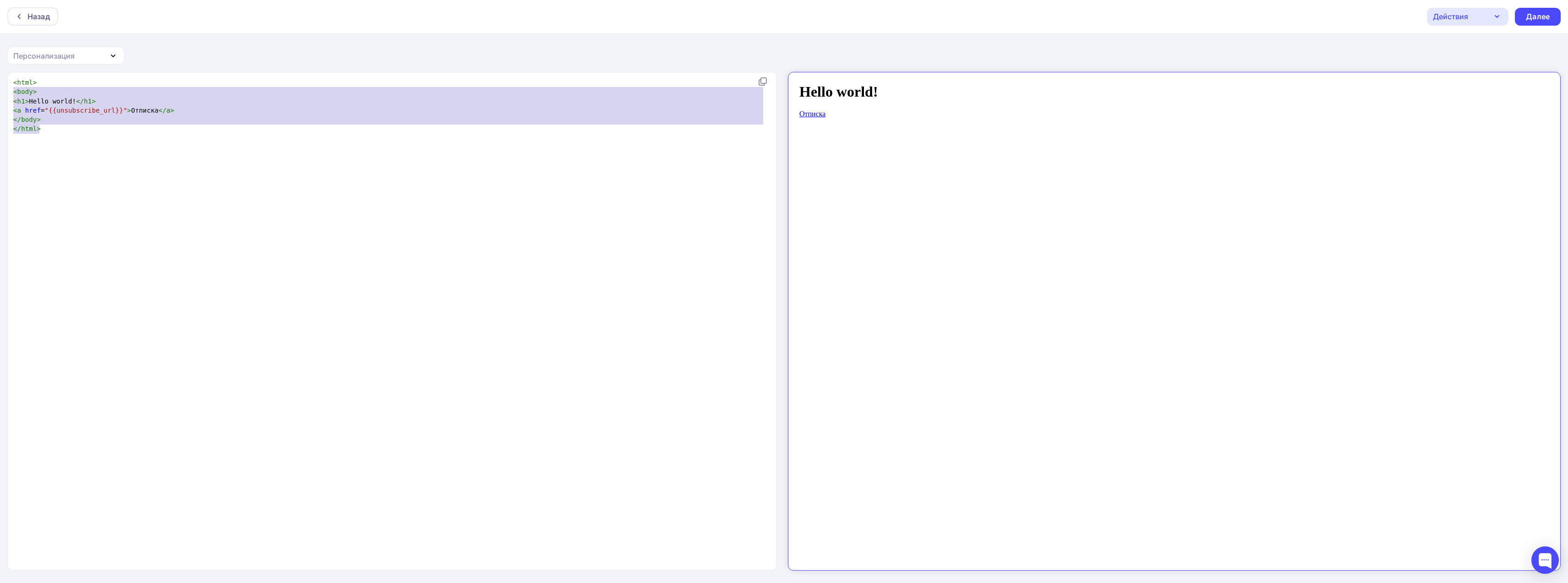
type textarea "<html> <body> <h1>Hello world!</h1> <a href="{{unsubscribe_url}}">Отписка</a> <…"
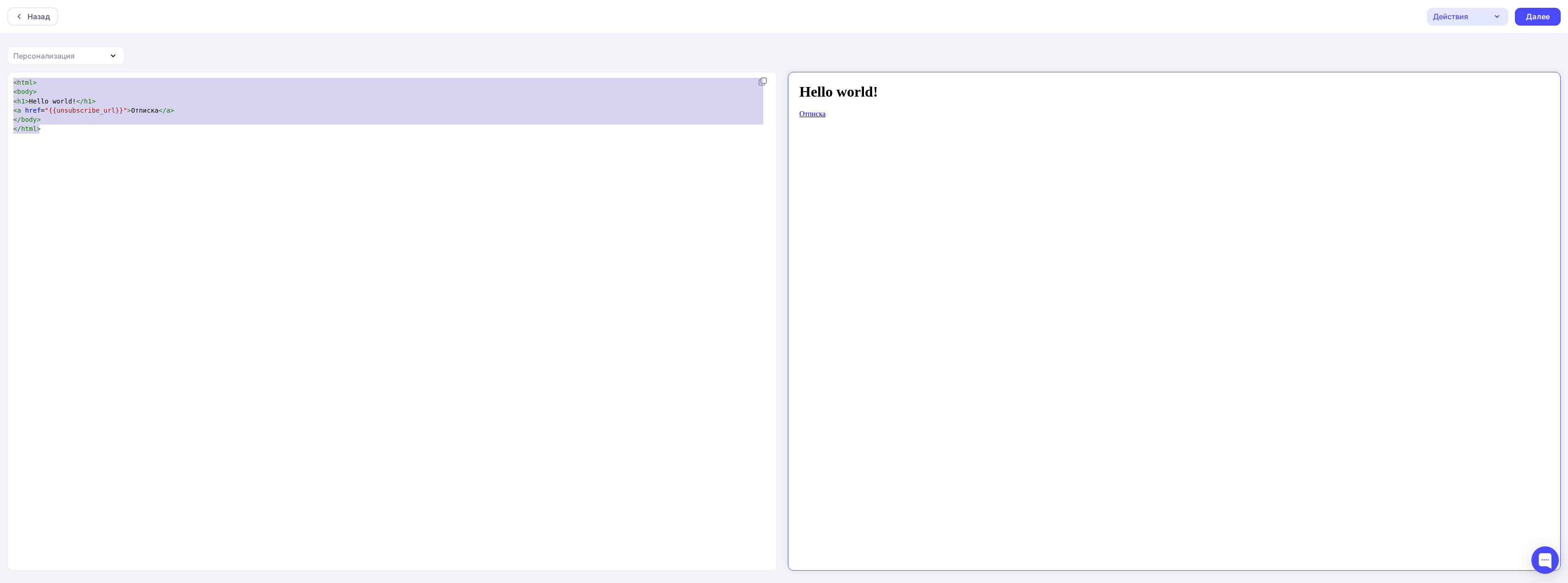
drag, startPoint x: 96, startPoint y: 140, endPoint x: 12, endPoint y: 86, distance: 99.9
click at [12, 86] on div "x < html > < body > < h1 > Hello world! </ h1 > < a href = "{{unsubscribe_url}}…" at bounding box center [402, 333] width 780 height 513
